Goal: Check status

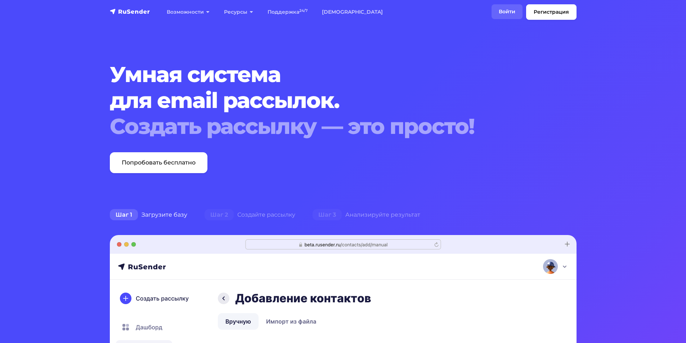
click at [505, 12] on link "Войти" at bounding box center [507, 11] width 31 height 15
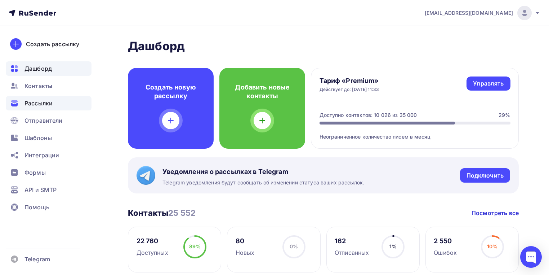
click at [40, 100] on span "Рассылки" at bounding box center [39, 103] width 28 height 9
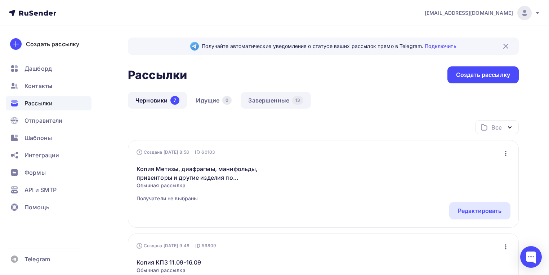
click at [272, 94] on link "Завершенные 13" at bounding box center [276, 100] width 70 height 17
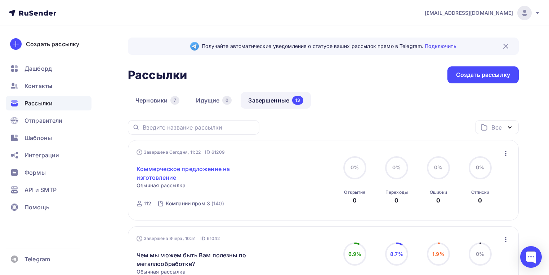
click at [189, 166] on link "Коммерческое предложение на изготовление" at bounding box center [199, 172] width 124 height 17
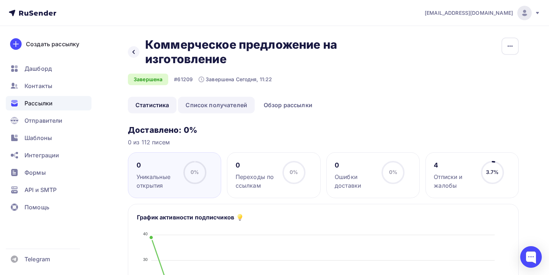
click at [204, 105] on link "Список получателей" at bounding box center [216, 105] width 77 height 17
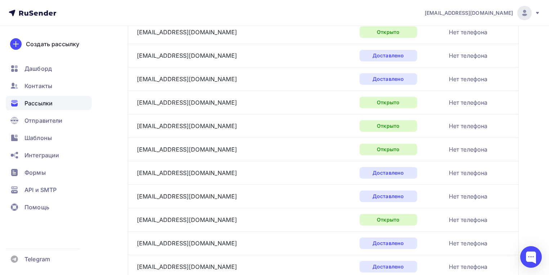
scroll to position [1116, 0]
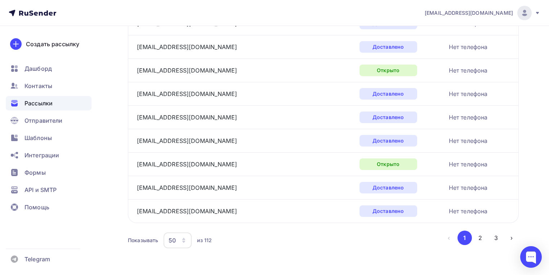
click at [180, 232] on div "50" at bounding box center [178, 240] width 28 height 16
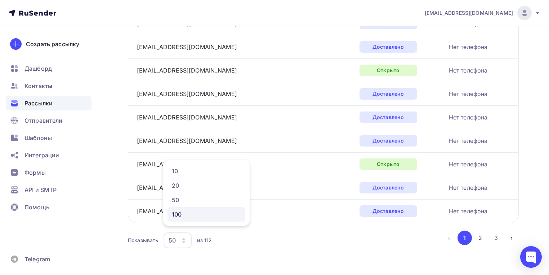
click at [183, 215] on div "100" at bounding box center [206, 214] width 69 height 9
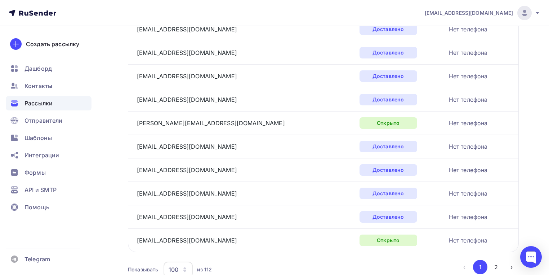
scroll to position [2283, 0]
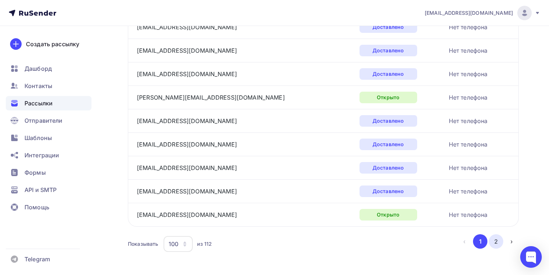
click at [495, 234] on button "2" at bounding box center [496, 241] width 14 height 14
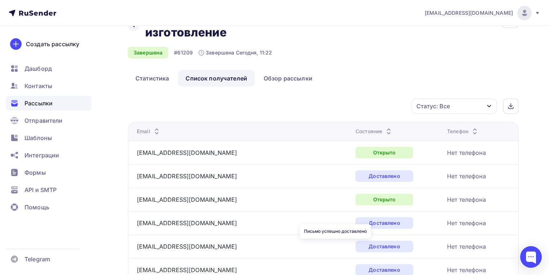
scroll to position [0, 0]
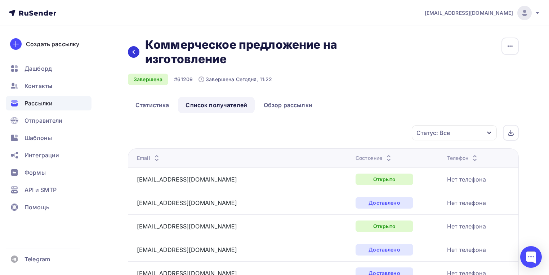
click at [136, 50] on icon at bounding box center [134, 52] width 6 height 6
